Goal: Information Seeking & Learning: Find specific fact

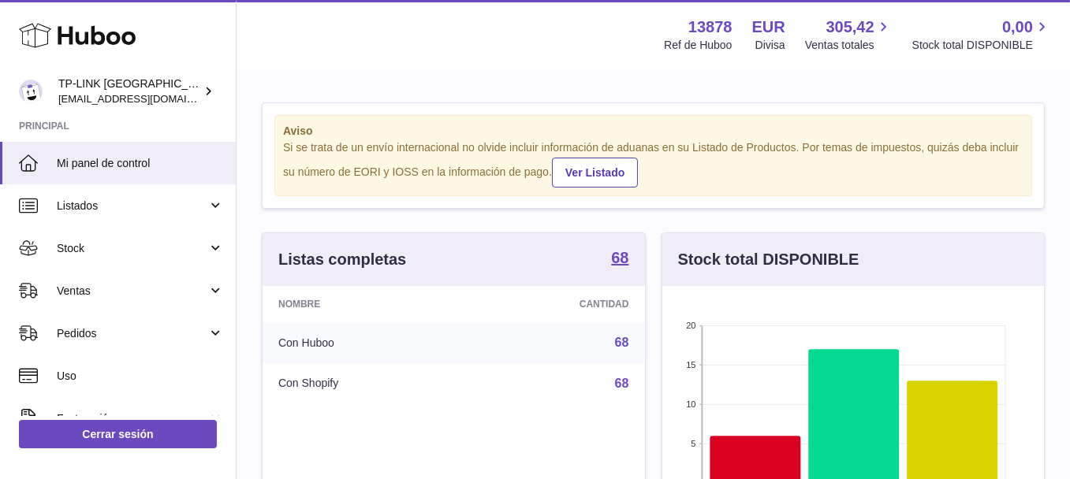
scroll to position [246, 382]
click at [621, 238] on div "68" at bounding box center [619, 259] width 17 height 53
click at [616, 260] on strong "68" at bounding box center [619, 258] width 17 height 16
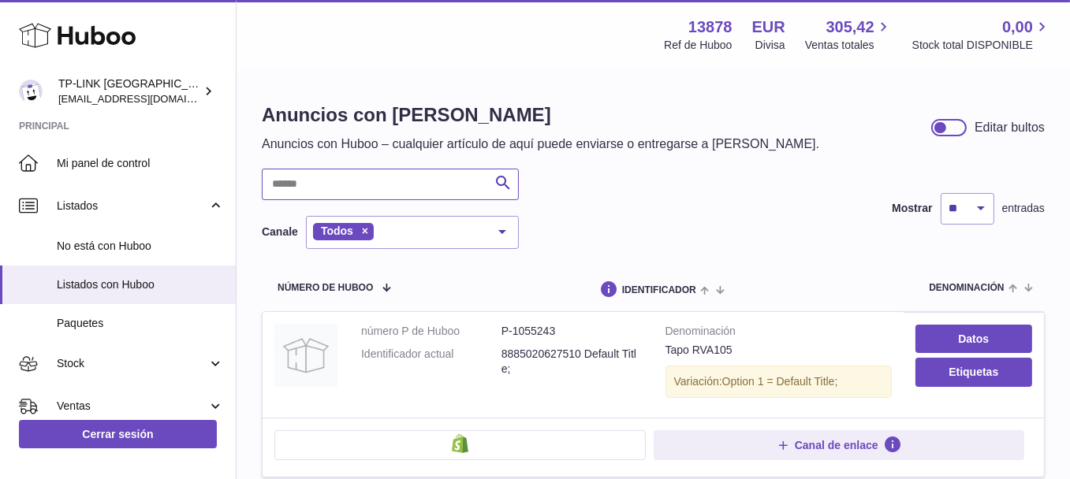
click at [379, 176] on input "text" at bounding box center [390, 185] width 257 height 32
type input "***"
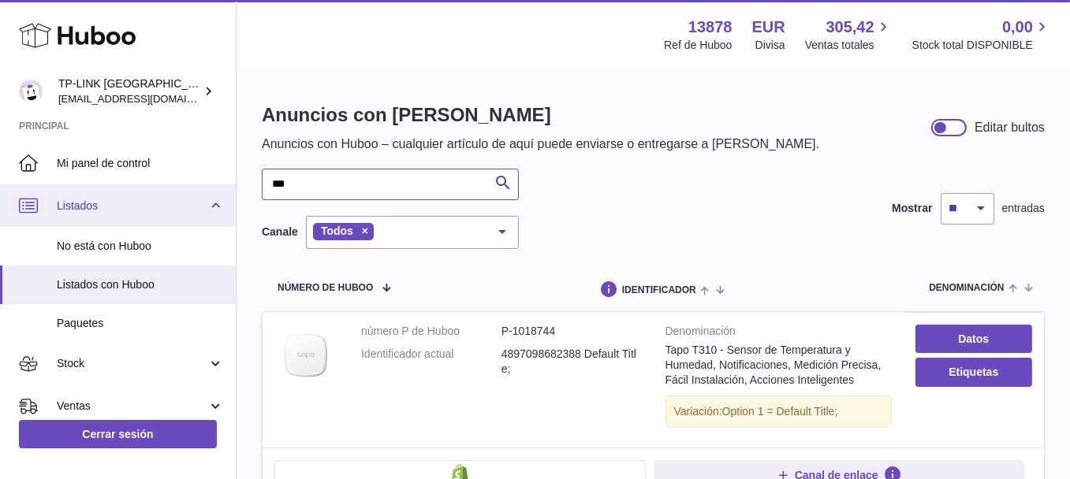
drag, startPoint x: 363, startPoint y: 169, endPoint x: 58, endPoint y: 210, distance: 307.1
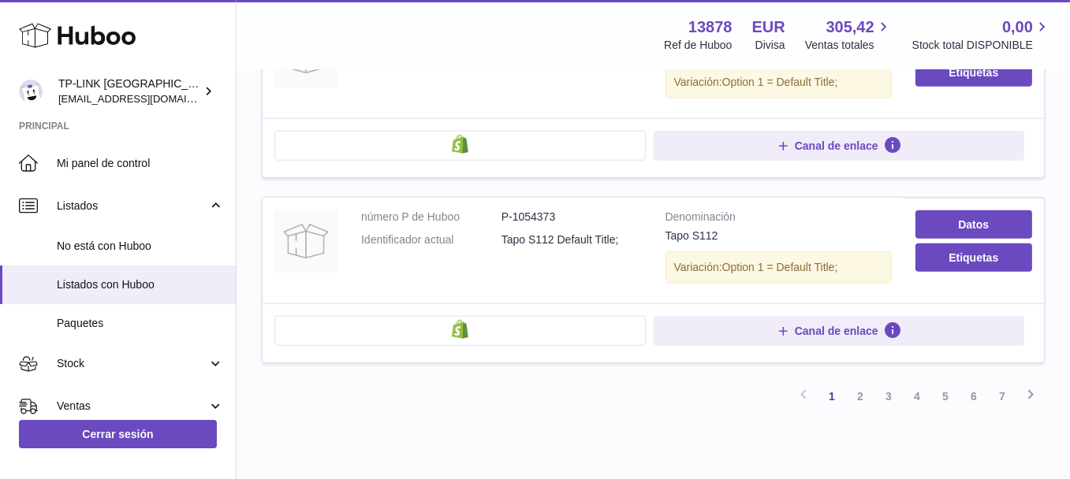
scroll to position [1850, 0]
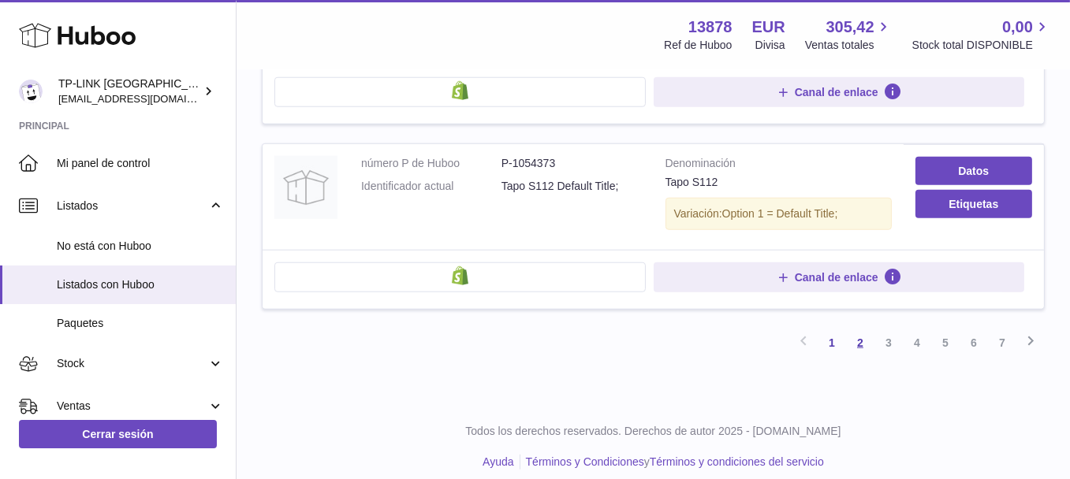
click at [871, 337] on link "2" at bounding box center [860, 343] width 28 height 28
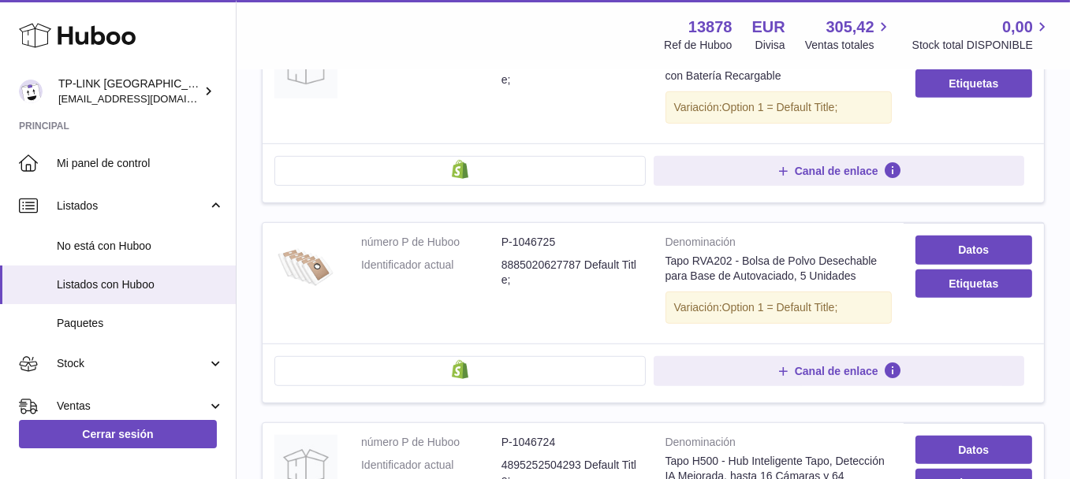
scroll to position [1333, 0]
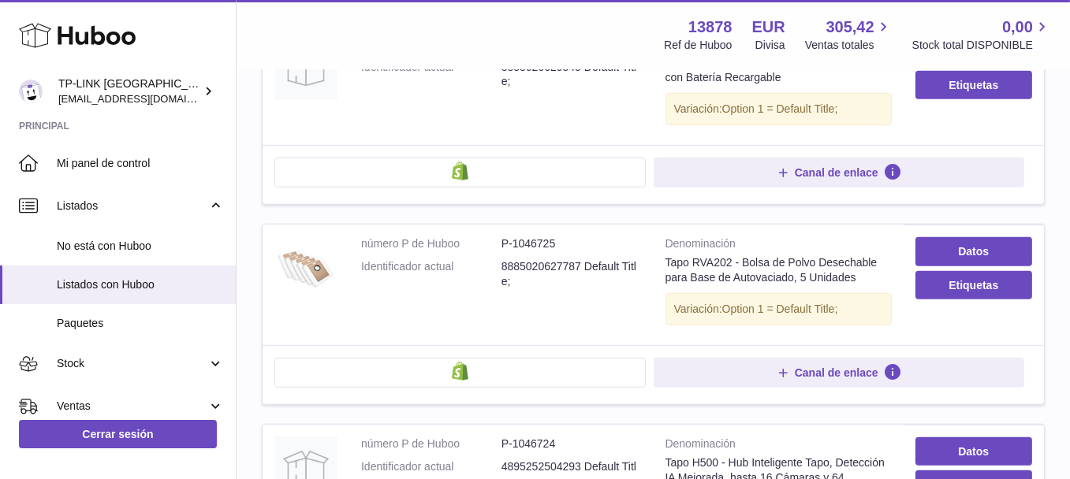
drag, startPoint x: 736, startPoint y: 237, endPoint x: 652, endPoint y: 244, distance: 84.7
click at [652, 244] on tr "número P de Huboo P-1046725 Identificador actual 8885020627787 Default Title; D…" at bounding box center [653, 314] width 783 height 181
click at [807, 237] on strong "Denominación" at bounding box center [779, 246] width 226 height 19
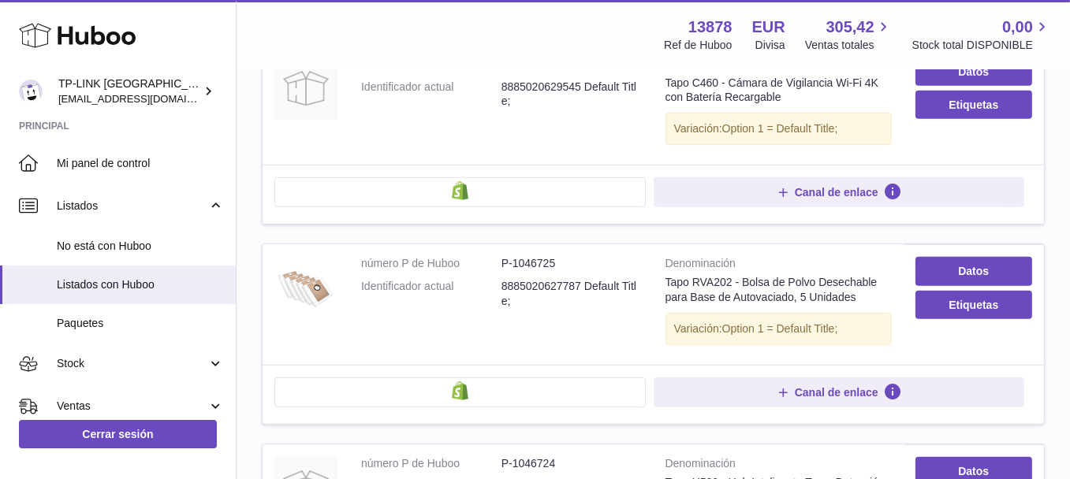
scroll to position [1254, 0]
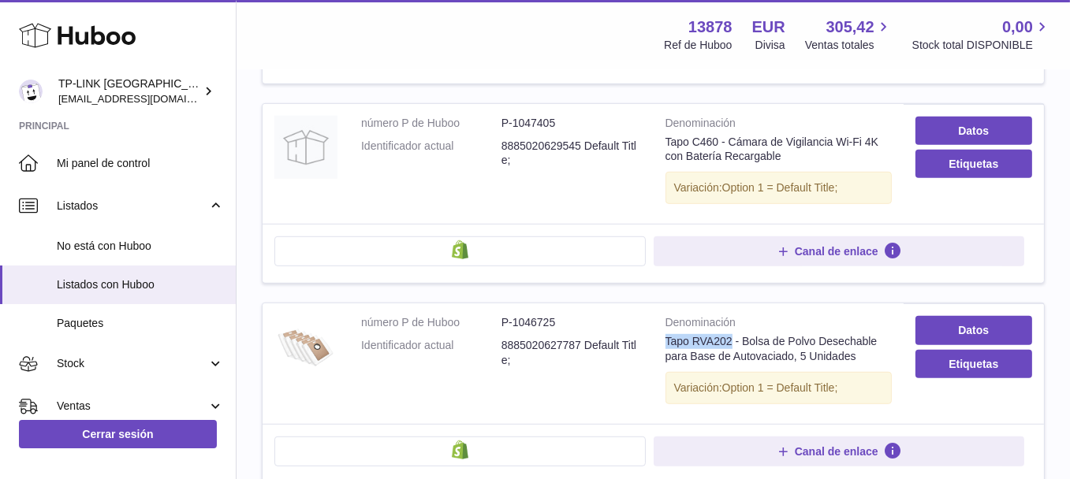
drag, startPoint x: 738, startPoint y: 321, endPoint x: 661, endPoint y: 326, distance: 77.4
click at [661, 326] on td "Denominación Tapo RVA202 - Bolsa de Polvo Desechable para Base de Autovaciado, …" at bounding box center [779, 364] width 250 height 121
copy div "Tapo RVA202"
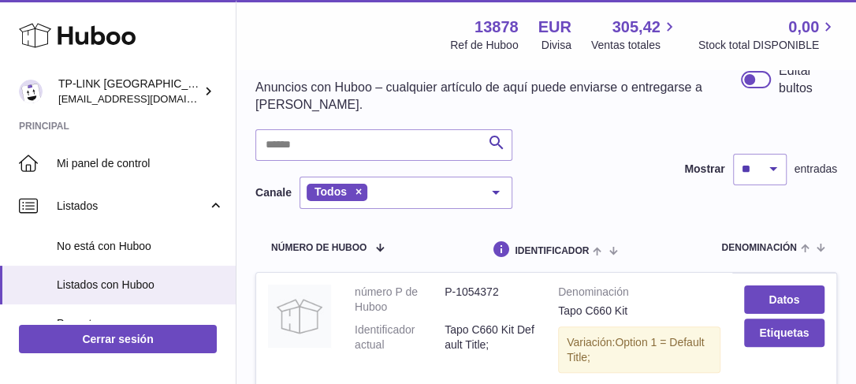
scroll to position [0, 0]
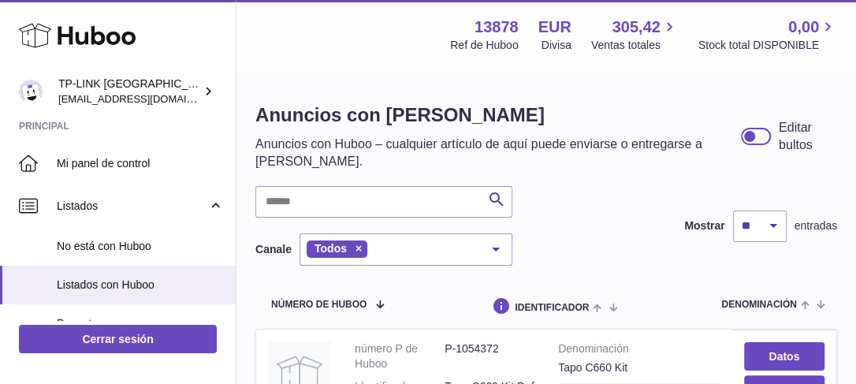
click at [348, 195] on input "text" at bounding box center [383, 202] width 257 height 32
paste input "**********"
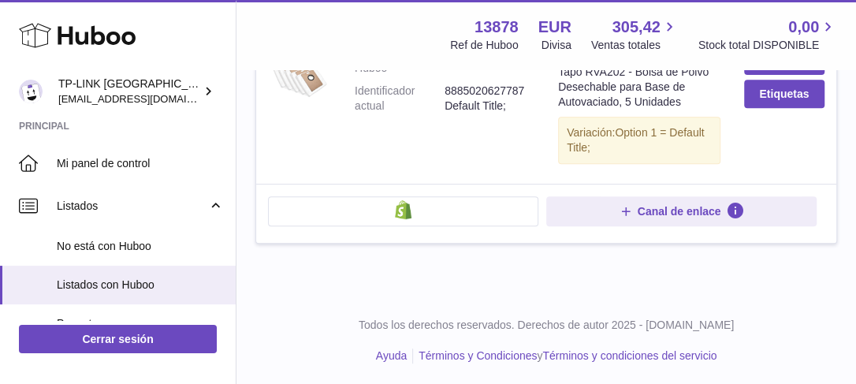
scroll to position [43, 0]
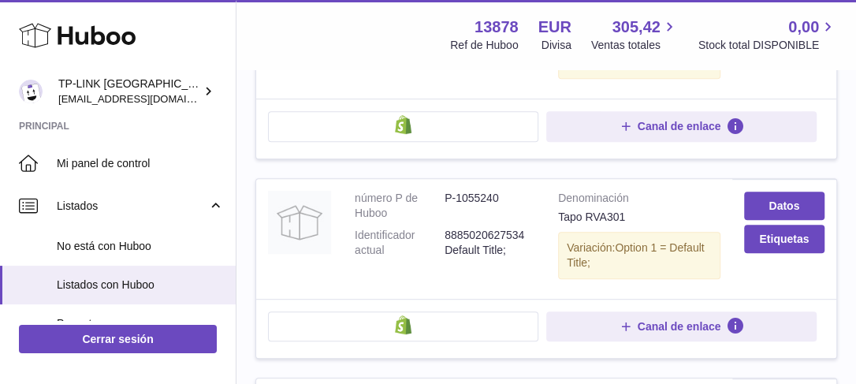
scroll to position [170, 0]
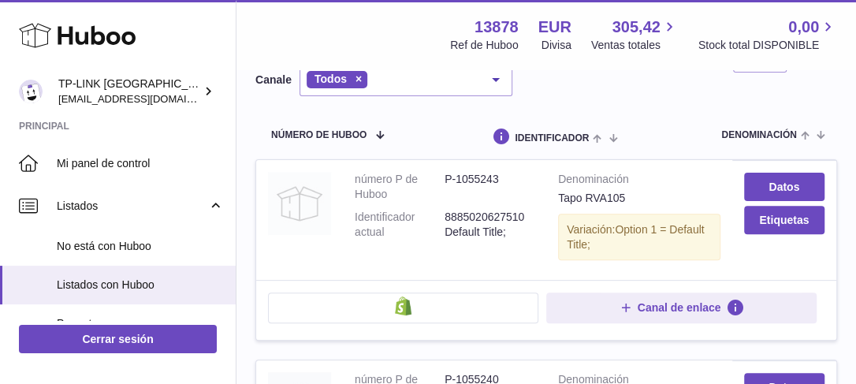
type input "********"
click at [323, 211] on img at bounding box center [299, 203] width 63 height 63
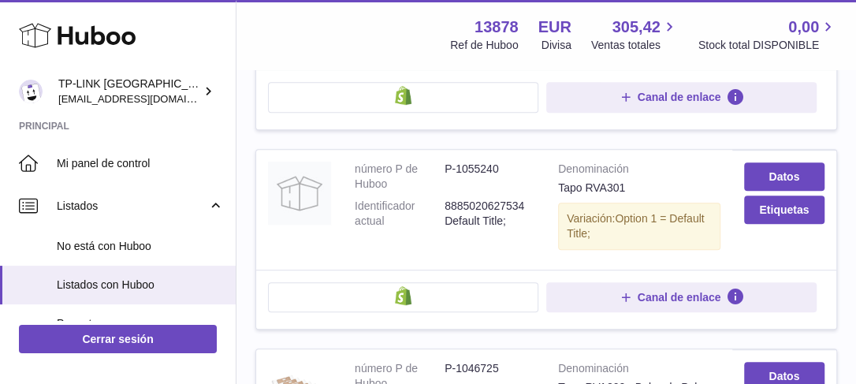
scroll to position [422, 0]
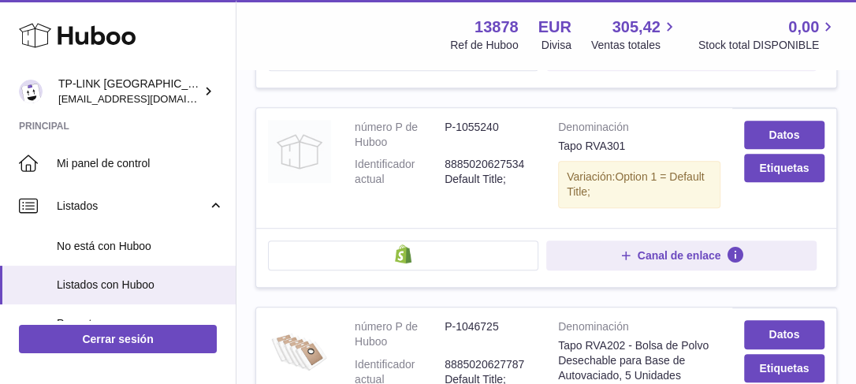
click at [317, 147] on img at bounding box center [299, 151] width 63 height 63
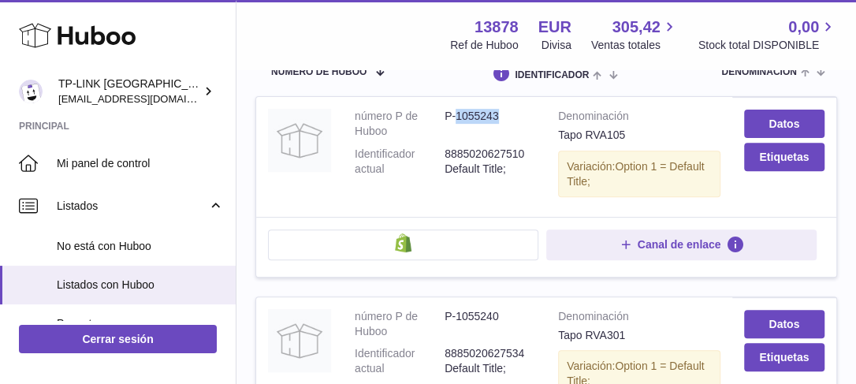
drag, startPoint x: 505, startPoint y: 116, endPoint x: 458, endPoint y: 114, distance: 46.6
click at [458, 114] on dd "P-1055243" at bounding box center [490, 124] width 90 height 30
copy dd "1055243"
click at [481, 313] on dd "P-1055240" at bounding box center [490, 324] width 90 height 30
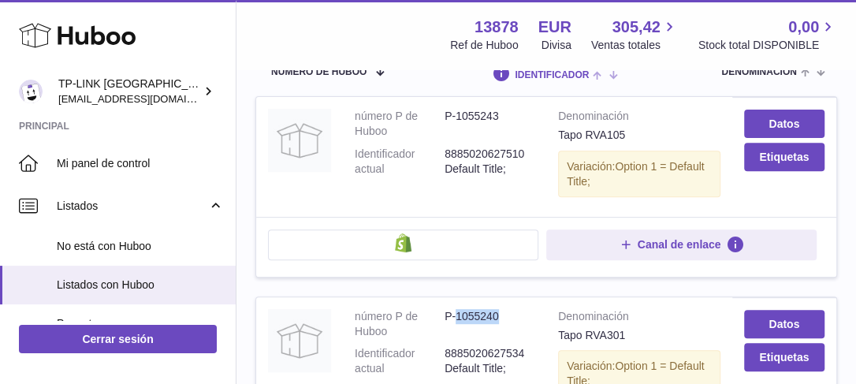
copy dd "1055240"
